Goal: Transaction & Acquisition: Register for event/course

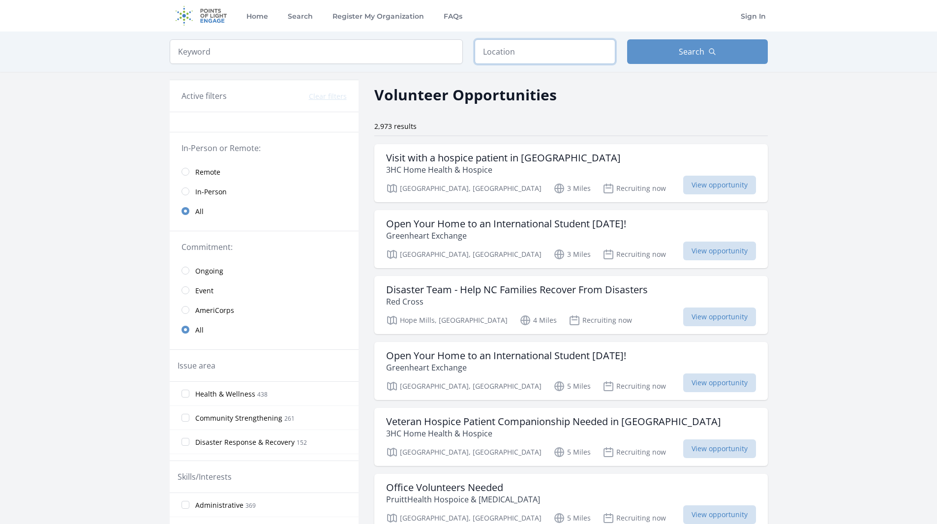
click at [521, 56] on input "text" at bounding box center [544, 51] width 141 height 25
type input "Fayetteville, NC, USA"
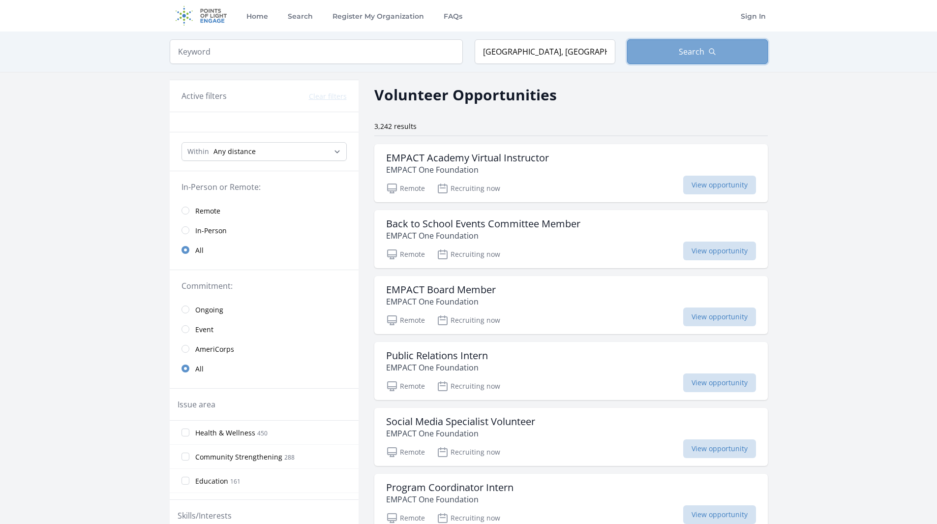
click at [717, 55] on button "Search" at bounding box center [697, 51] width 141 height 25
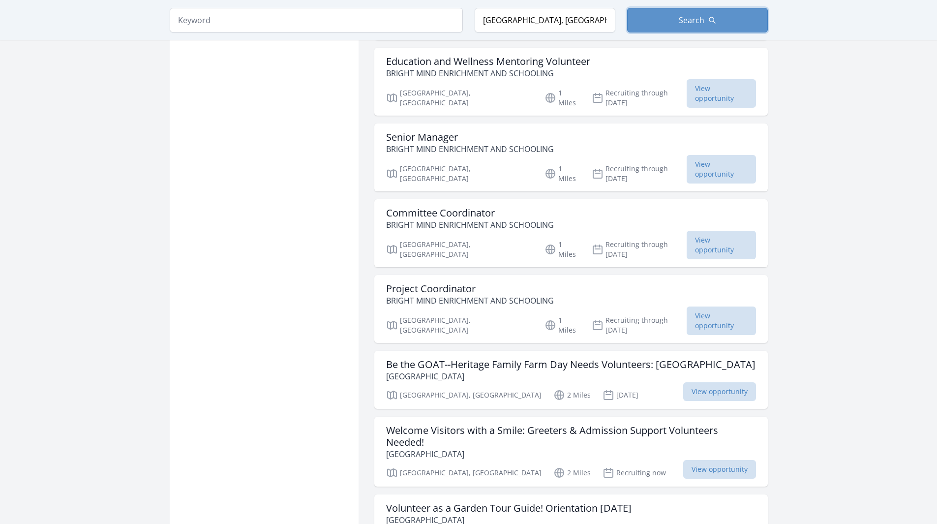
scroll to position [934, 0]
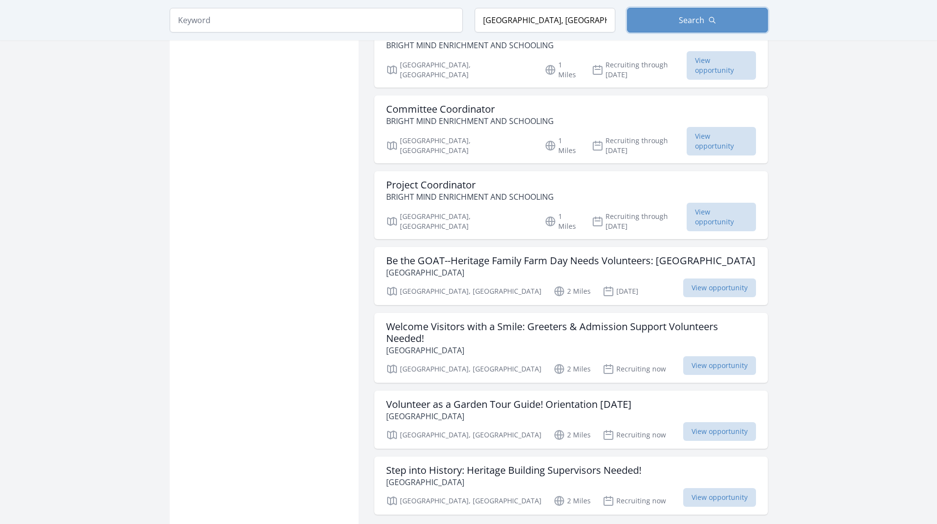
scroll to position [1032, 0]
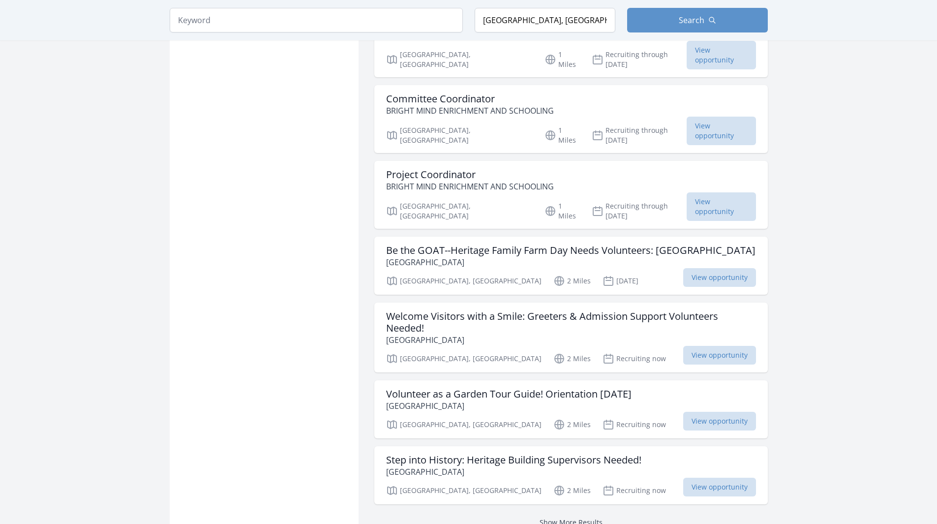
click at [566, 517] on link "Show More Results" at bounding box center [570, 521] width 63 height 9
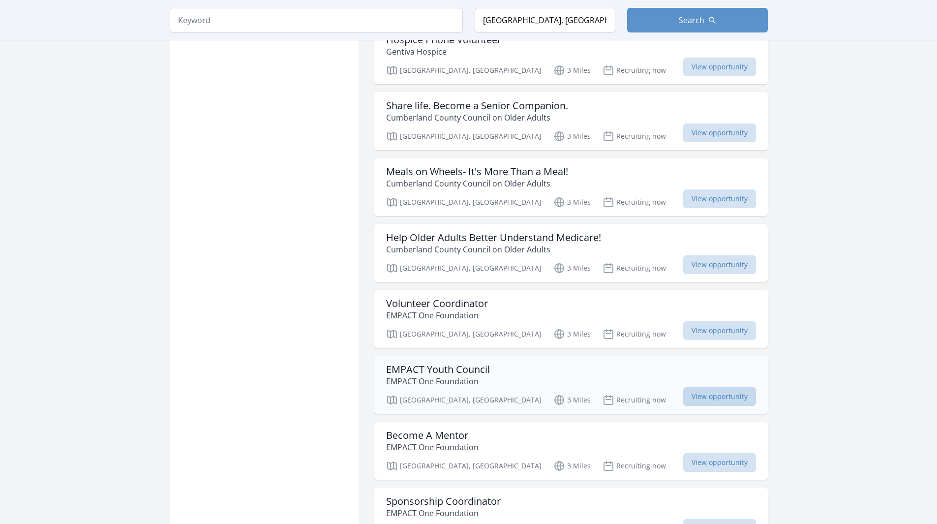
scroll to position [2360, 0]
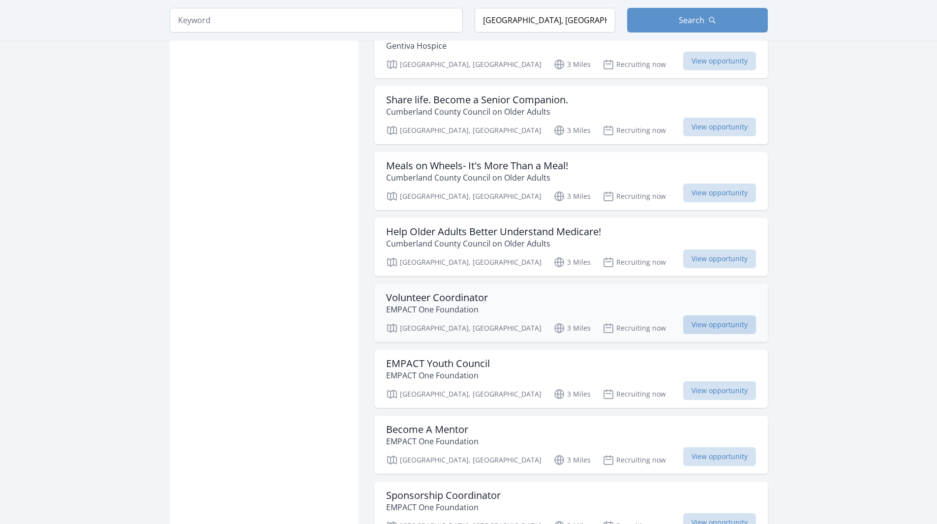
click at [725, 315] on span "View opportunity" at bounding box center [719, 324] width 73 height 19
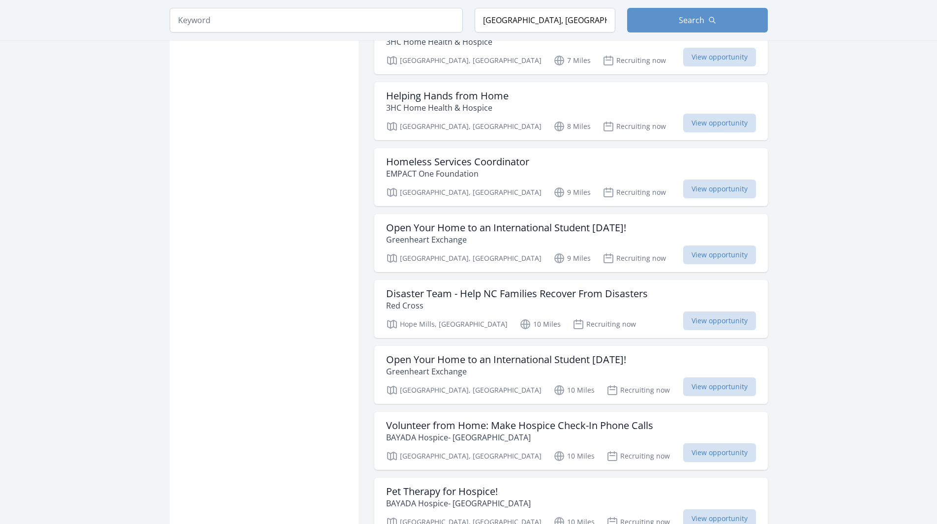
scroll to position [3638, 0]
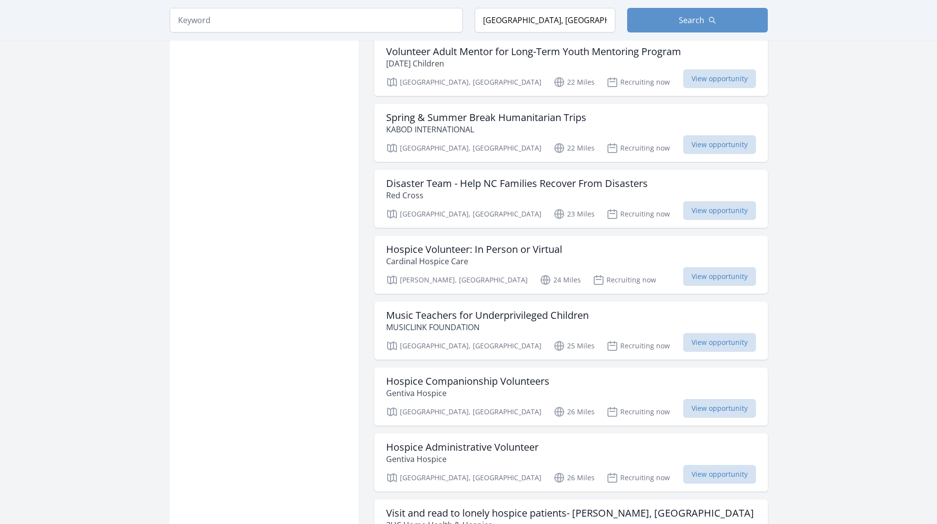
scroll to position [4818, 0]
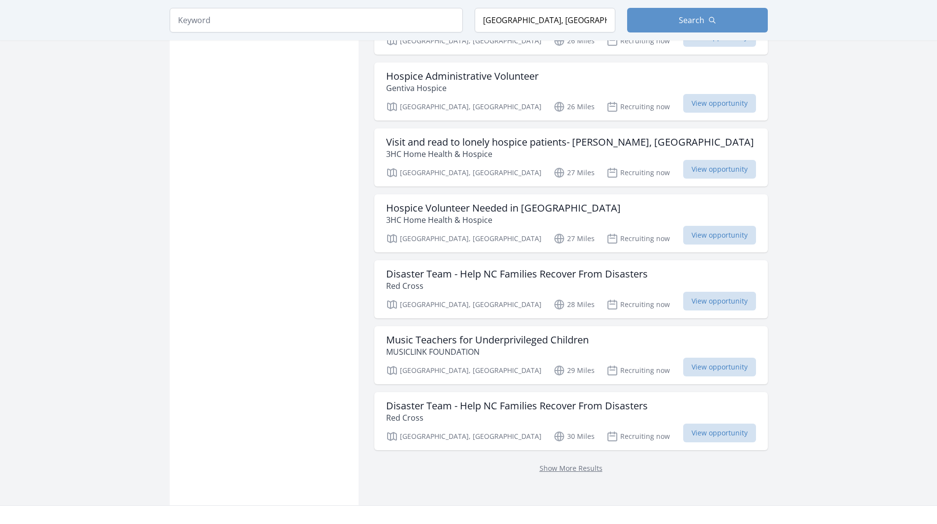
scroll to position [5162, 0]
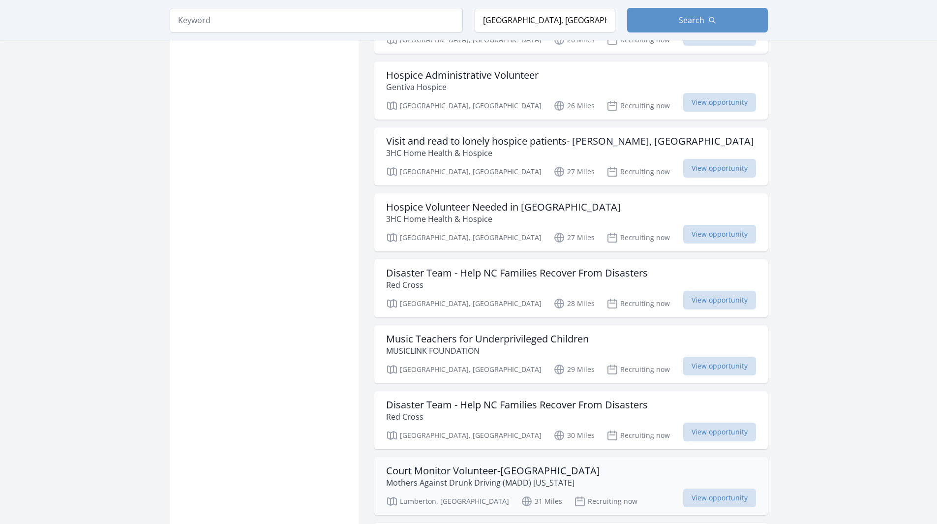
click at [589, 465] on div "Court Monitor Volunteer-Robeson County Mothers Against Drunk Driving (MADD) Nor…" at bounding box center [571, 477] width 370 height 24
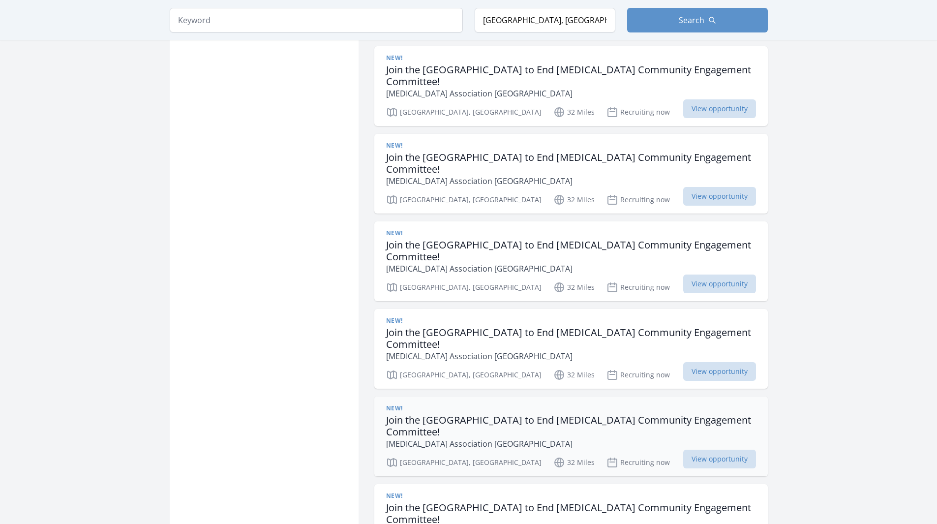
scroll to position [6691, 0]
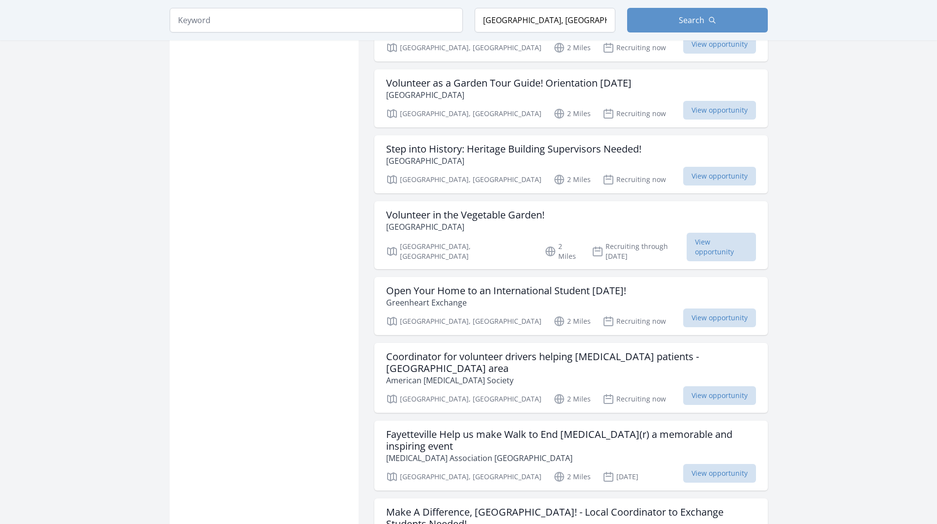
scroll to position [1171, 0]
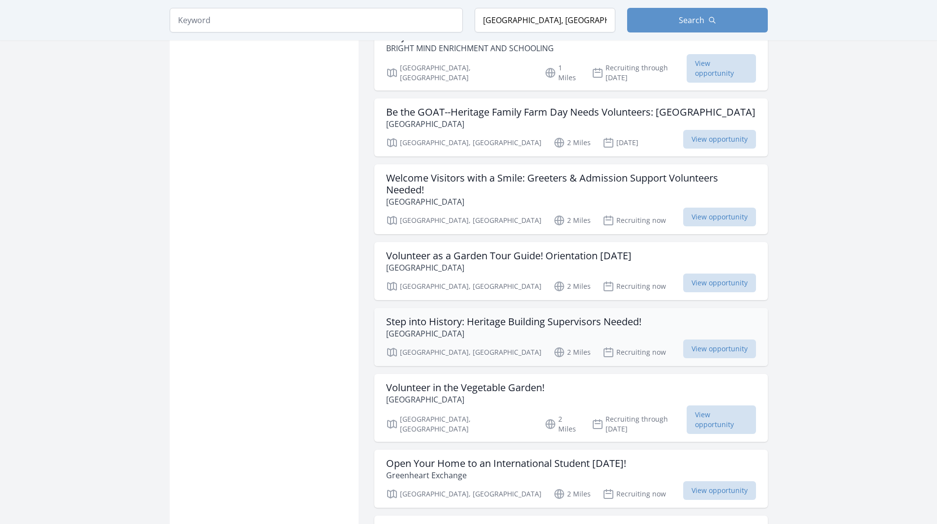
click at [528, 316] on h3 "Step into History: Heritage Building Supervisors Needed!" at bounding box center [513, 322] width 255 height 12
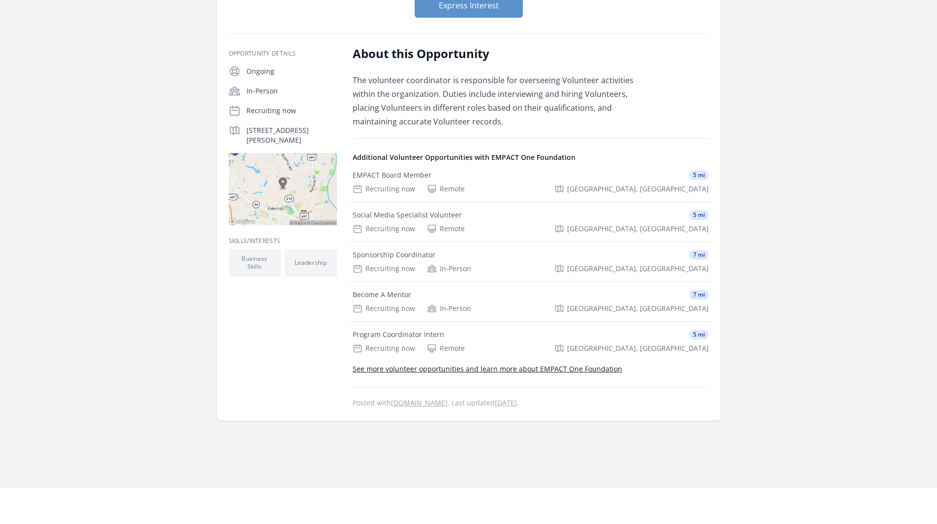
scroll to position [197, 0]
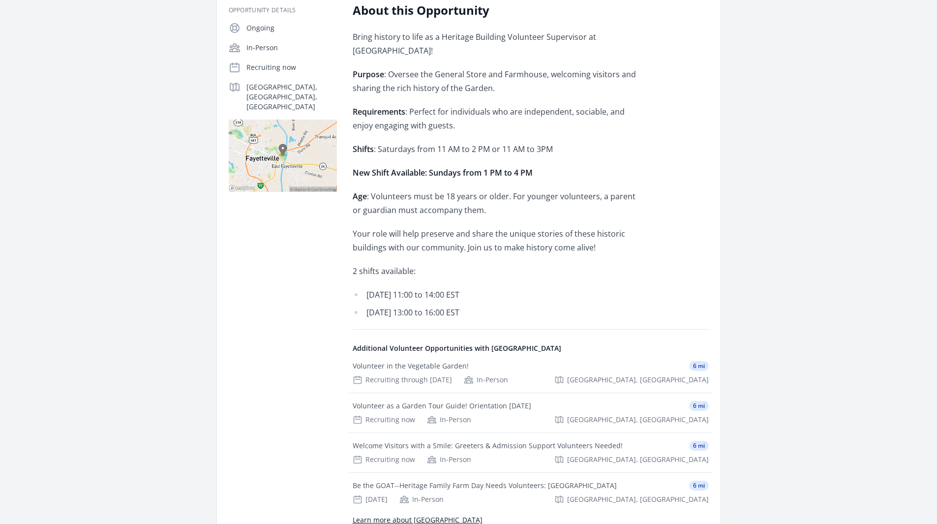
scroll to position [246, 0]
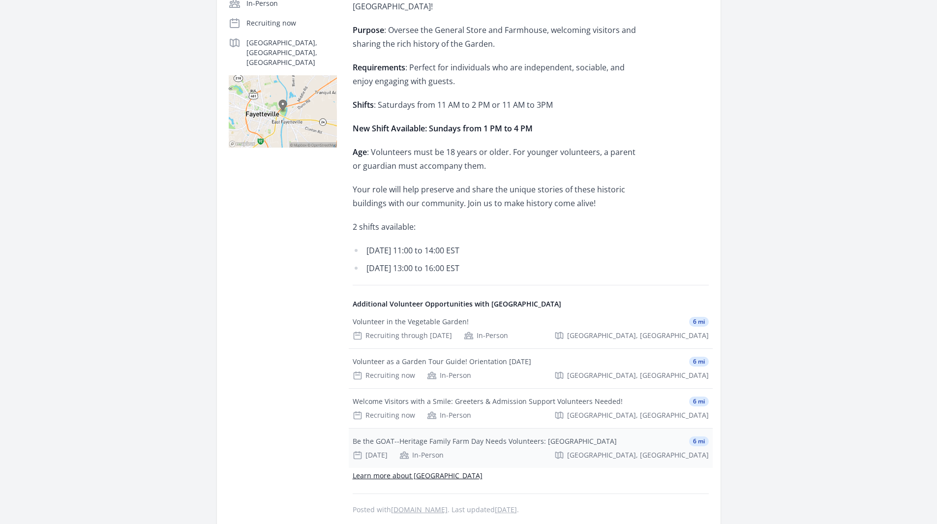
click at [479, 442] on div "Be the GOAT--Heritage Family Farm Day Needs Volunteers: Cape Fear Botanical Gar…" at bounding box center [484, 441] width 264 height 10
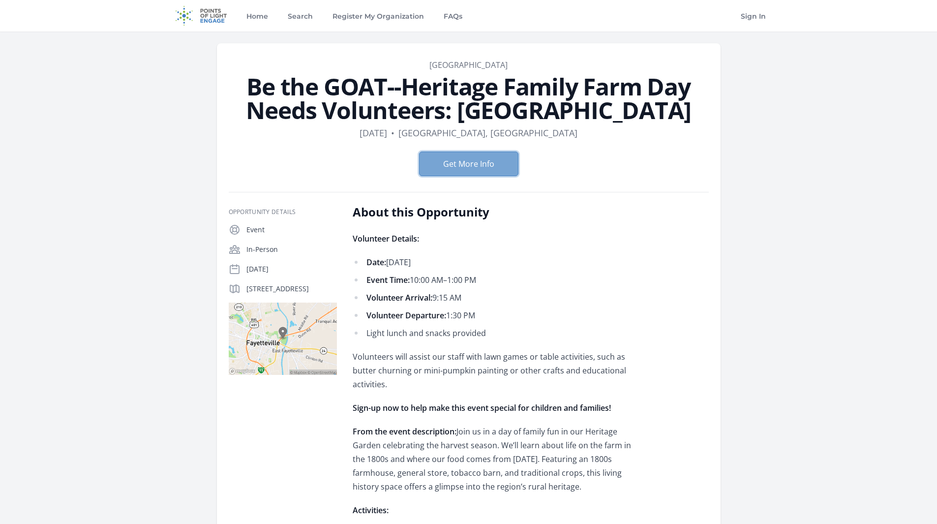
click at [472, 176] on button "Get More Info" at bounding box center [468, 163] width 99 height 25
